Goal: Task Accomplishment & Management: Manage account settings

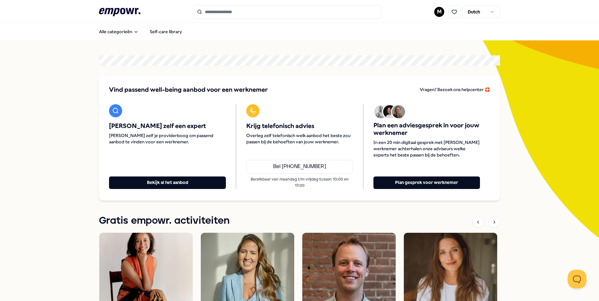
click at [492, 13] on html ".empowr-logo_svg__cls-1{fill:#03032f} M Dutch Alle categorieën Self-care librar…" at bounding box center [299, 150] width 599 height 301
click at [437, 12] on html ".empowr-logo_svg__cls-1{fill:#03032f} M Dutch Alle categorieën Self-care librar…" at bounding box center [299, 150] width 599 height 301
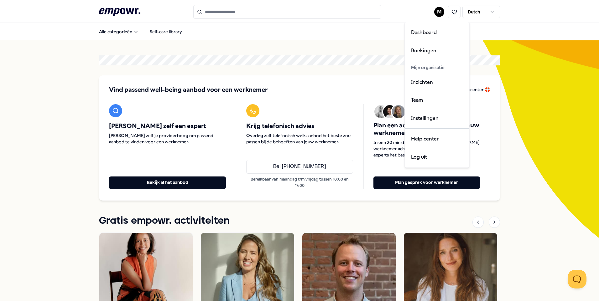
click at [437, 12] on html ".empowr-logo_svg__cls-1{fill:#03032f} M Dutch Alle categorieën Self-care librar…" at bounding box center [299, 150] width 599 height 301
click at [420, 98] on div "Team" at bounding box center [437, 100] width 62 height 18
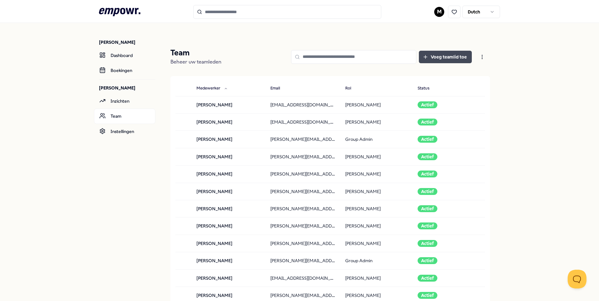
click at [440, 60] on button "Voeg teamlid toe" at bounding box center [445, 57] width 53 height 13
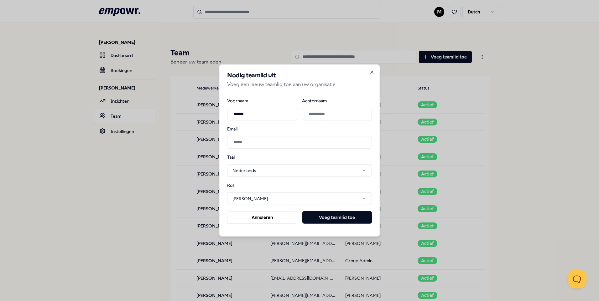
type input "******"
click at [319, 112] on input "Achternaam" at bounding box center [337, 114] width 70 height 13
type input "*******"
click at [302, 141] on input "Email" at bounding box center [299, 142] width 145 height 13
type input "**********"
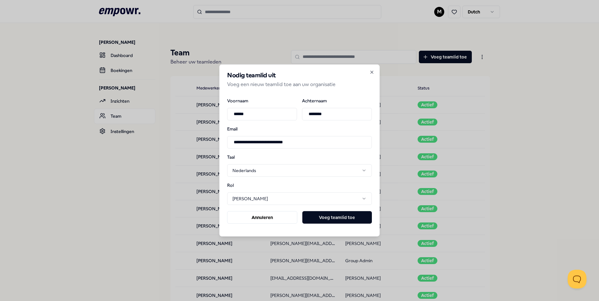
click at [328, 202] on body ".empowr-logo_svg__cls-1{fill:#03032f} M [DEMOGRAPHIC_DATA] [PERSON_NAME] Dashbo…" at bounding box center [299, 150] width 599 height 301
select select "*********"
click at [348, 216] on button "Voeg teamlid toe" at bounding box center [337, 217] width 70 height 13
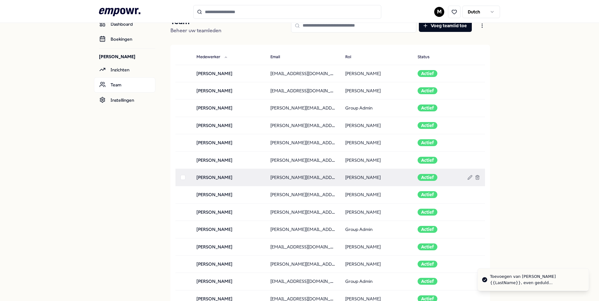
scroll to position [63, 0]
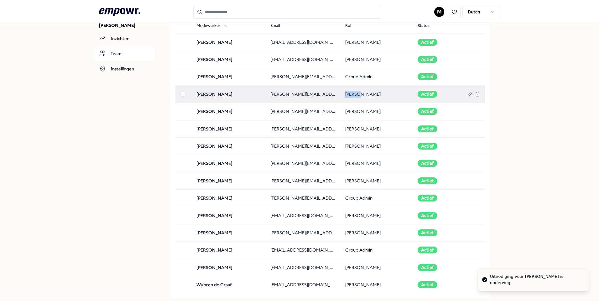
drag, startPoint x: 371, startPoint y: 95, endPoint x: 347, endPoint y: 95, distance: 24.4
click at [347, 95] on td "[PERSON_NAME]" at bounding box center [376, 94] width 72 height 17
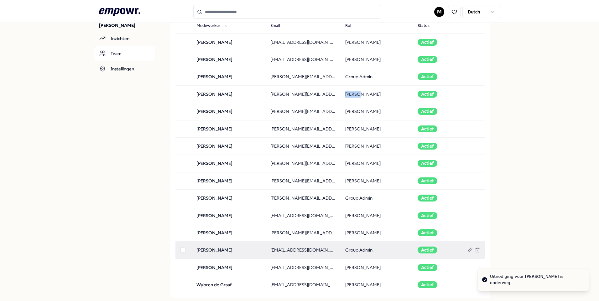
scroll to position [143, 0]
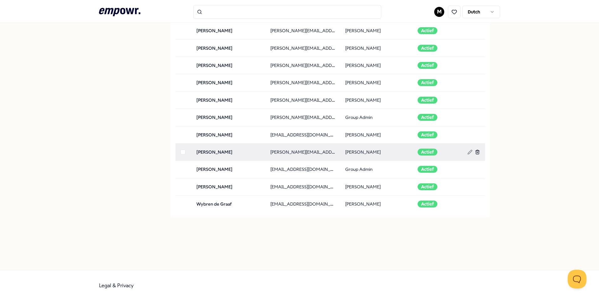
click at [475, 153] on icon at bounding box center [477, 152] width 5 height 5
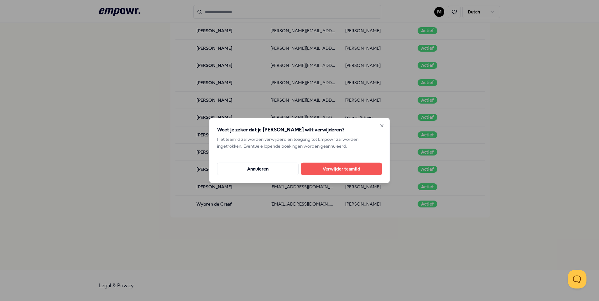
drag, startPoint x: 336, startPoint y: 170, endPoint x: 341, endPoint y: 173, distance: 5.2
click at [337, 170] on button "Verwijder teamlid" at bounding box center [341, 169] width 81 height 13
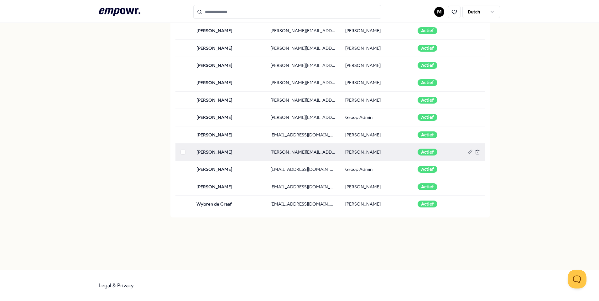
click at [476, 152] on icon at bounding box center [477, 152] width 5 height 5
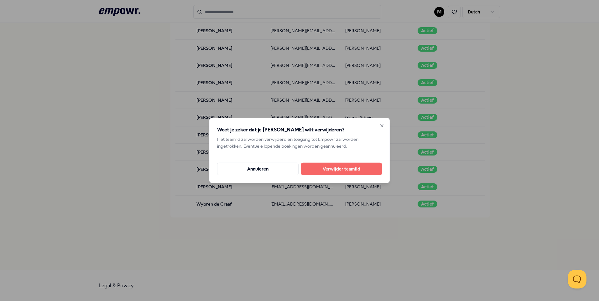
click at [356, 167] on button "Verwijder teamlid" at bounding box center [341, 169] width 81 height 13
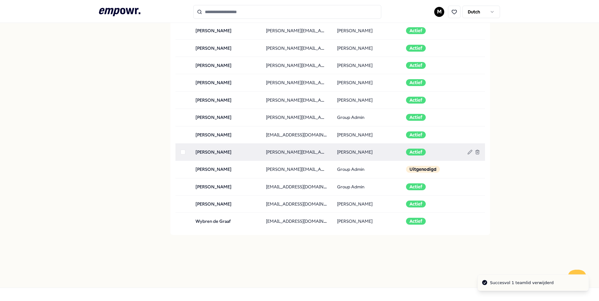
click at [182, 150] on button "button" at bounding box center [182, 152] width 5 height 5
click at [478, 153] on icon at bounding box center [478, 152] width 0 height 1
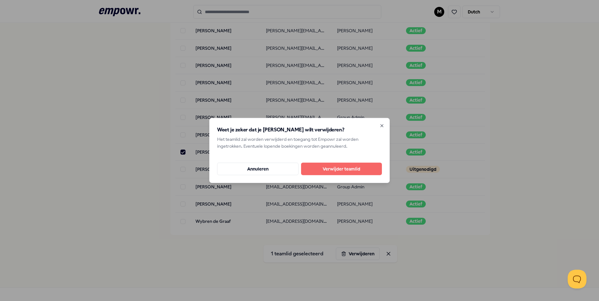
click at [337, 171] on button "Verwijder teamlid" at bounding box center [341, 169] width 81 height 13
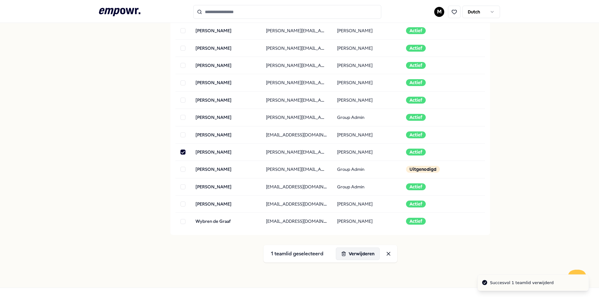
click at [352, 257] on button "Verwijderen" at bounding box center [358, 254] width 44 height 13
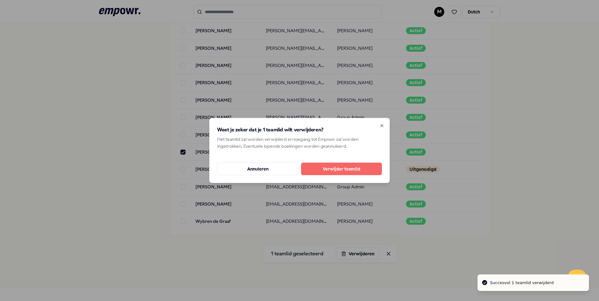
click at [331, 168] on button "Verwijder teamlid" at bounding box center [341, 169] width 81 height 13
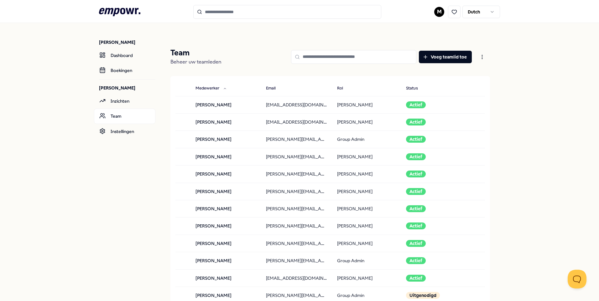
click at [437, 13] on html ".empowr-logo_svg__cls-1{fill:#03032f} M Dutch Marijke Algra Dashboard Boekingen…" at bounding box center [299, 150] width 599 height 301
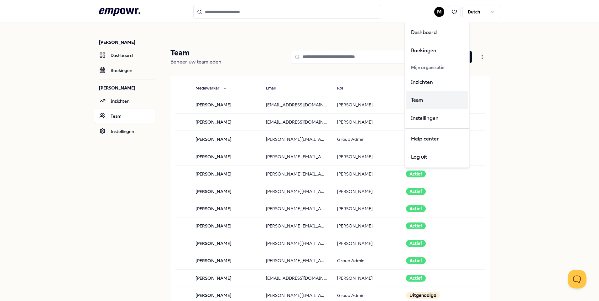
click at [422, 100] on div "Team" at bounding box center [437, 100] width 62 height 18
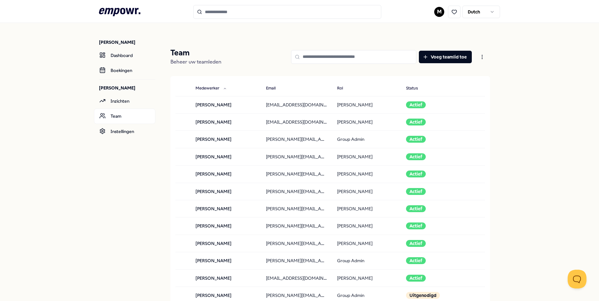
scroll to position [143, 0]
